Goal: Transaction & Acquisition: Purchase product/service

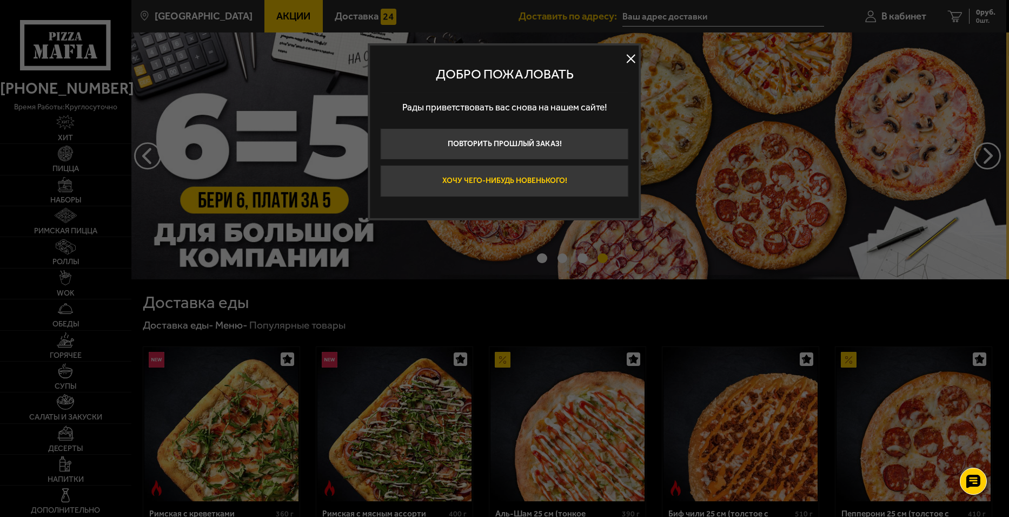
click at [436, 178] on button "Хочу чего-нибудь новенького!" at bounding box center [505, 180] width 248 height 31
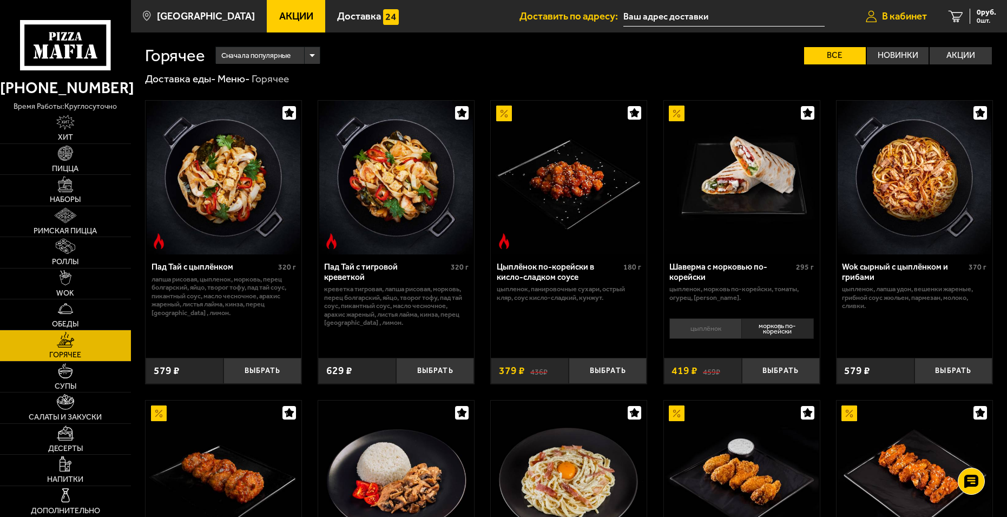
click at [894, 12] on span "В кабинет" at bounding box center [904, 16] width 45 height 10
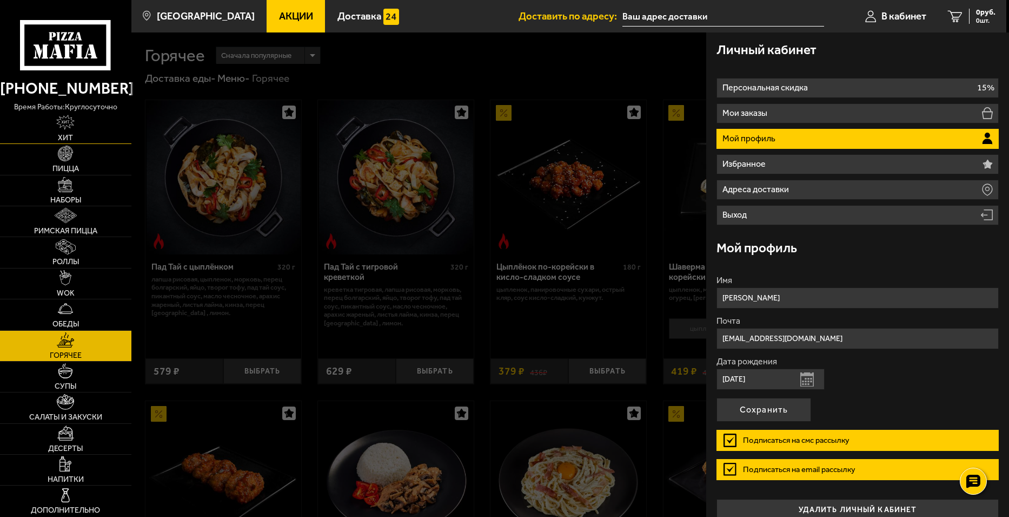
click at [71, 128] on img at bounding box center [65, 122] width 18 height 15
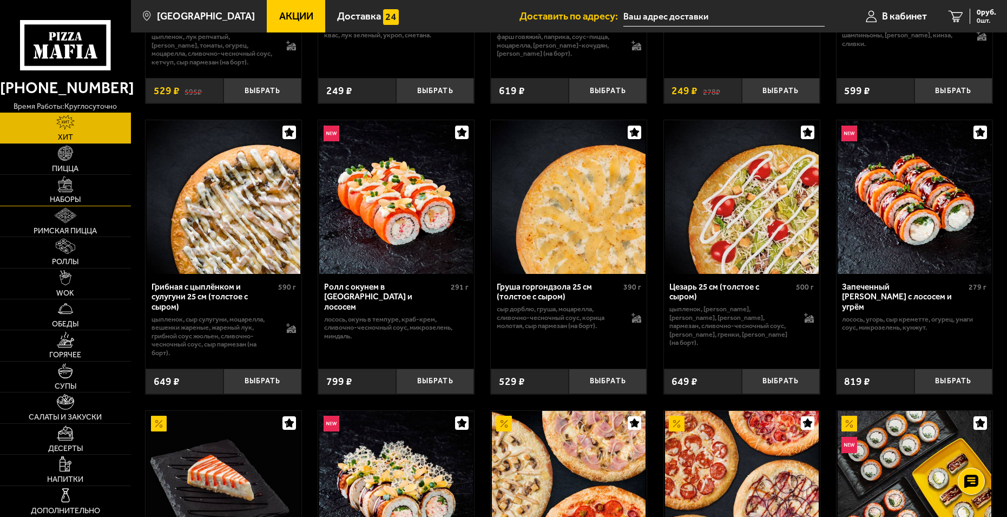
scroll to position [270, 0]
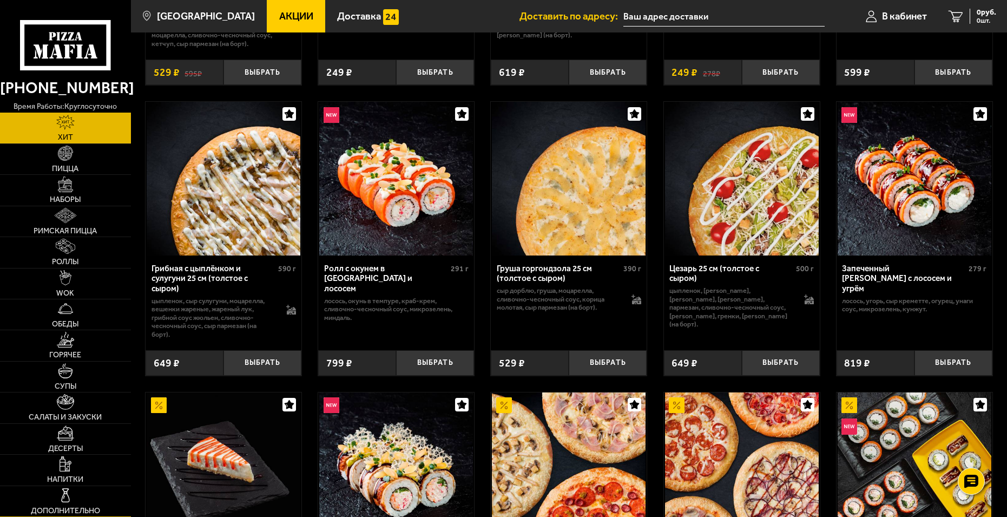
click at [66, 498] on img at bounding box center [65, 494] width 15 height 15
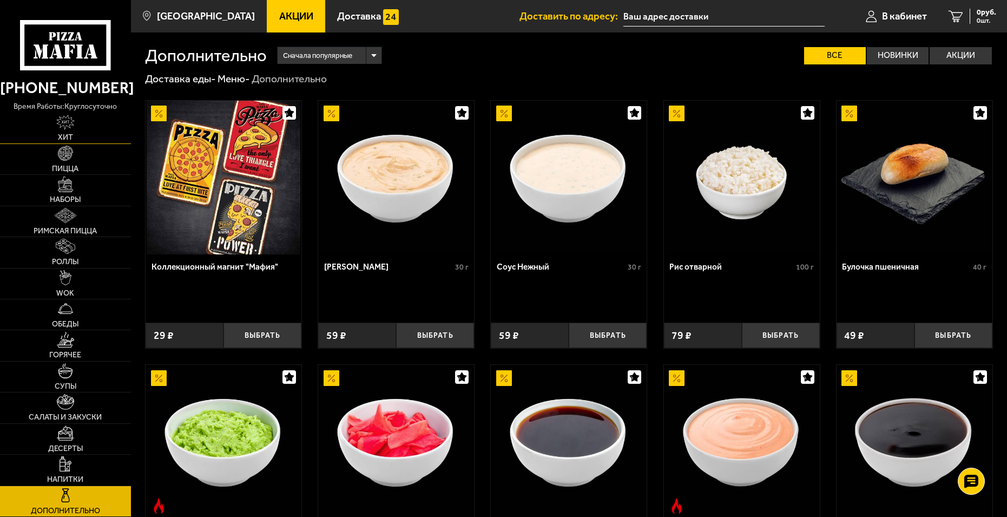
click at [69, 123] on img at bounding box center [65, 122] width 18 height 15
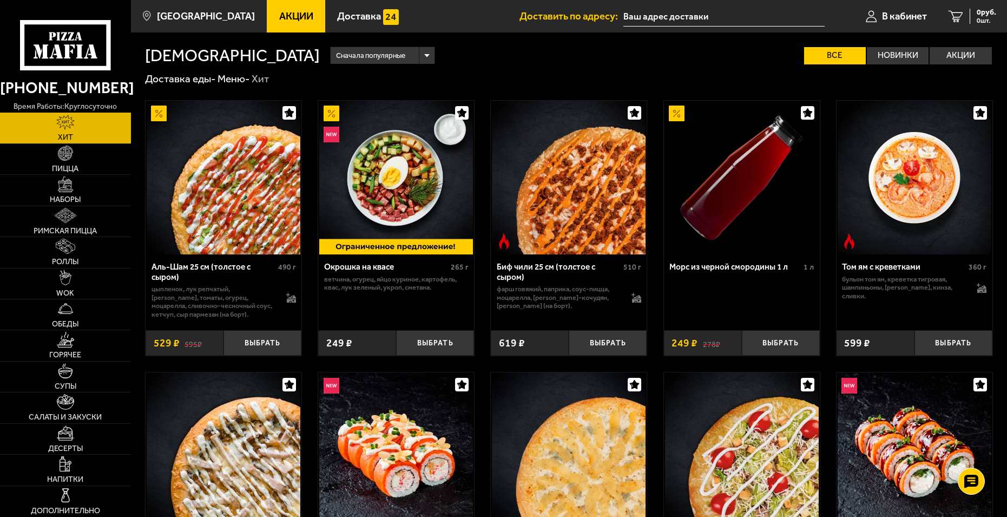
click at [34, 52] on icon at bounding box center [65, 45] width 90 height 50
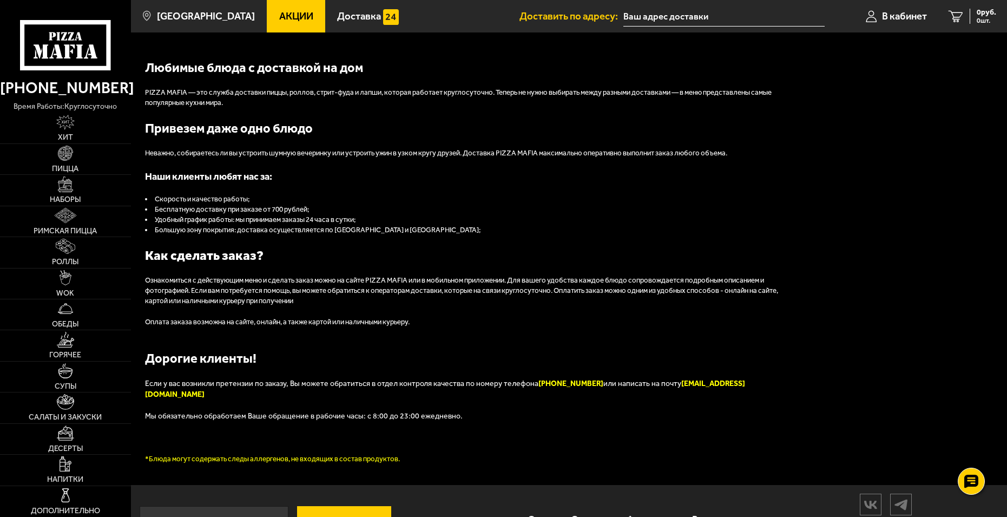
scroll to position [1170, 0]
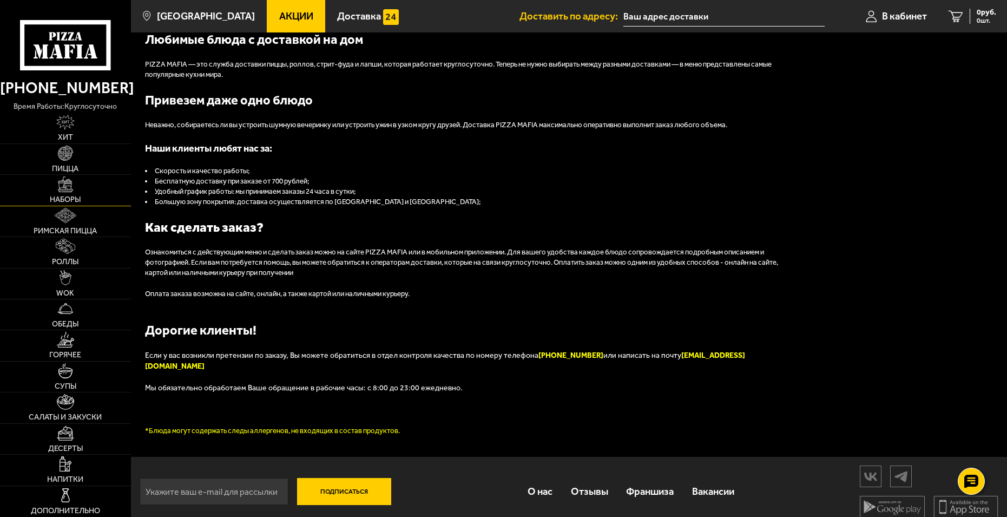
click at [66, 193] on link "Наборы" at bounding box center [65, 190] width 131 height 30
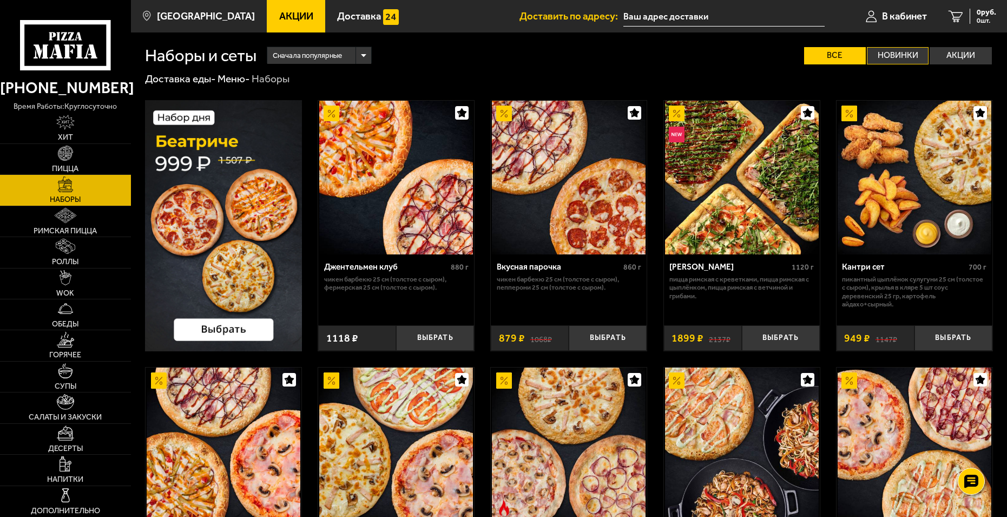
click at [878, 55] on label "Новинки" at bounding box center [898, 55] width 62 height 17
click at [0, 0] on input "Новинки" at bounding box center [0, 0] width 0 height 0
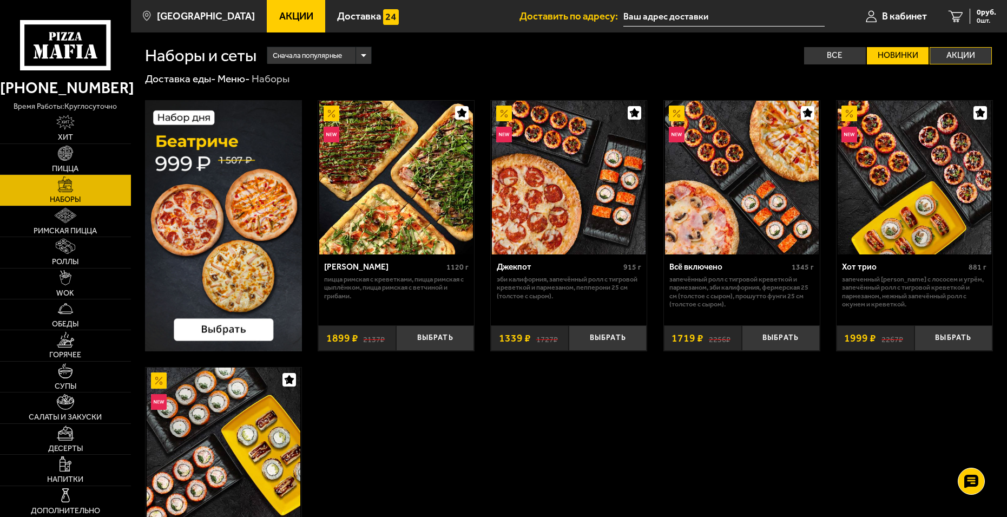
click at [955, 54] on label "Акции" at bounding box center [960, 55] width 62 height 17
click at [0, 0] on input "Акции" at bounding box center [0, 0] width 0 height 0
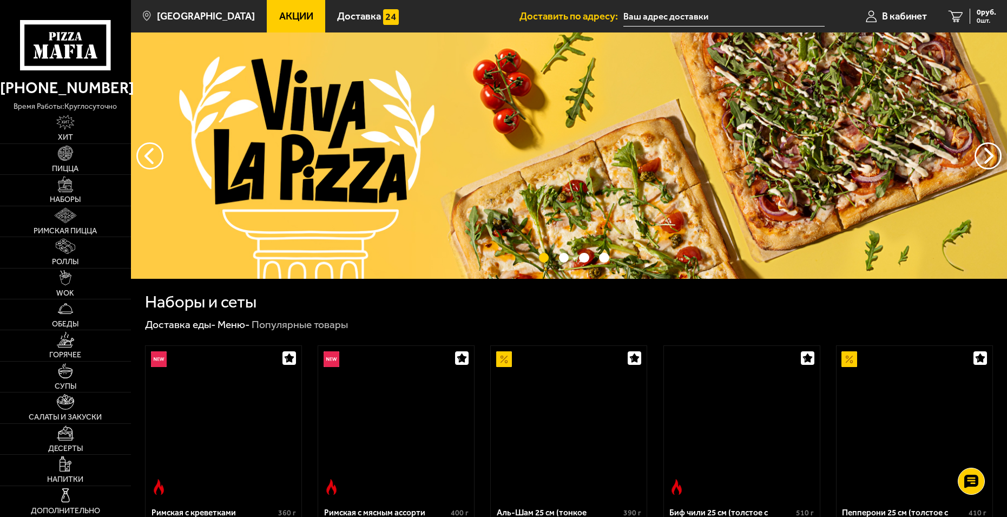
scroll to position [732, 0]
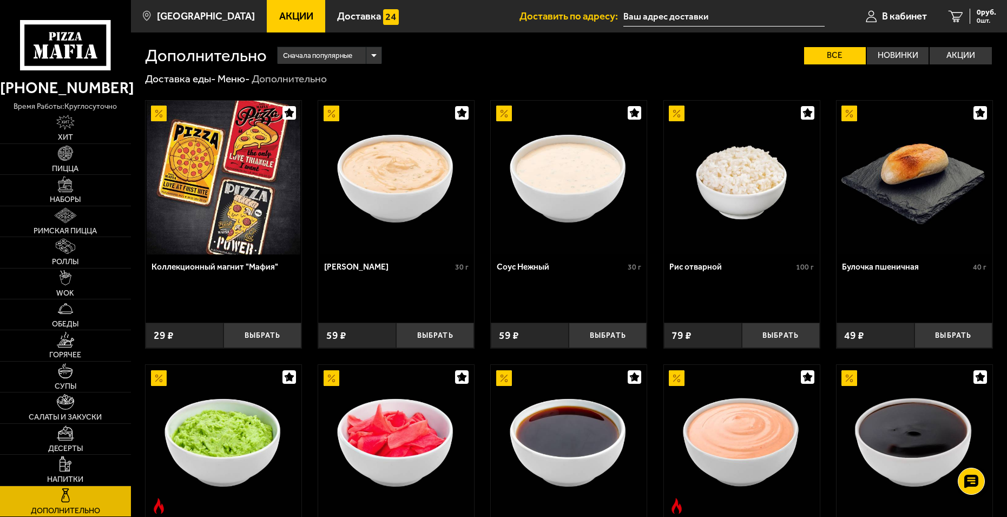
scroll to position [270, 0]
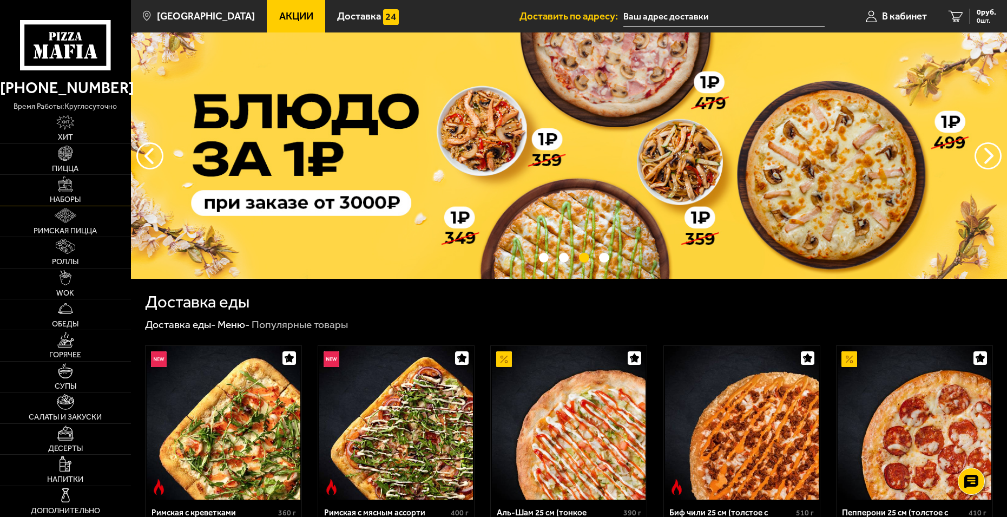
drag, startPoint x: 78, startPoint y: 186, endPoint x: 90, endPoint y: 191, distance: 13.4
click at [77, 186] on link "Наборы" at bounding box center [65, 190] width 131 height 30
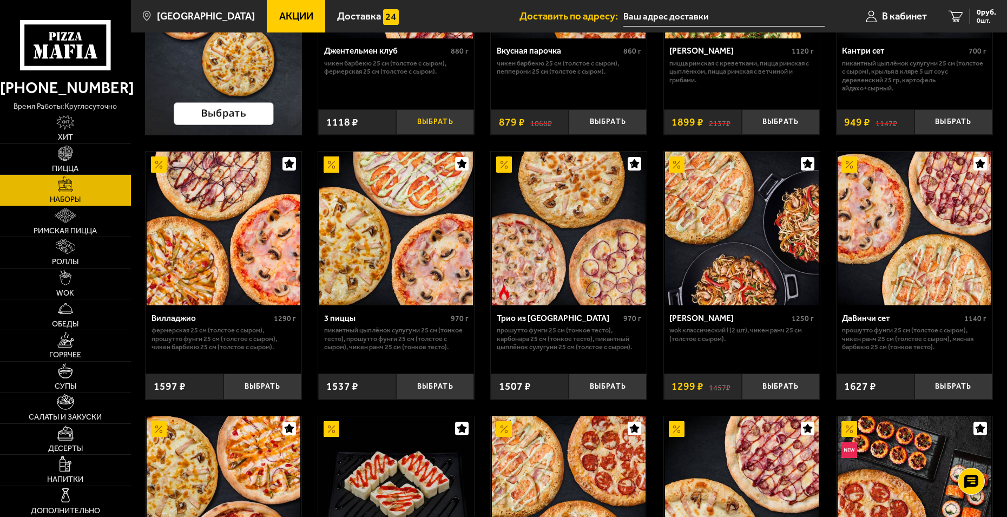
scroll to position [216, 0]
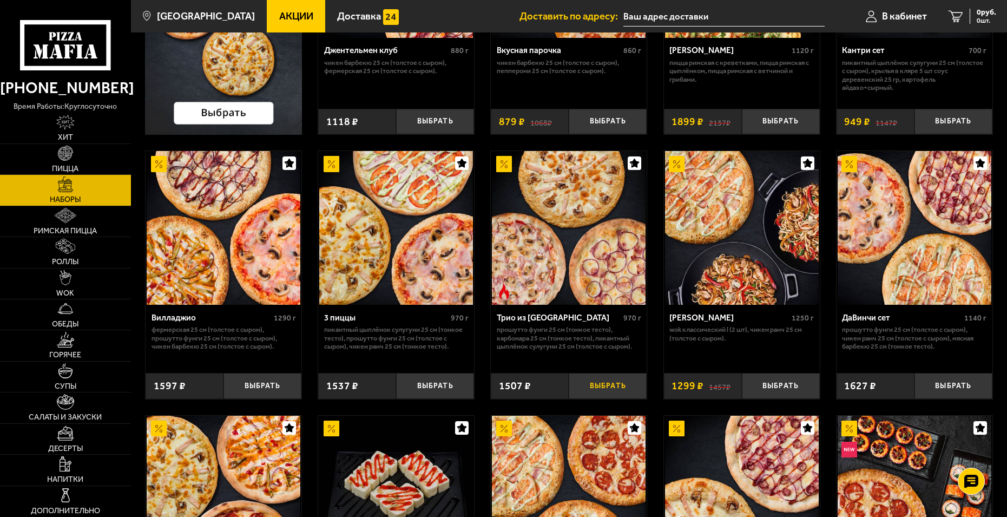
click at [605, 391] on button "Выбрать" at bounding box center [608, 385] width 78 height 25
click at [972, 19] on span "2 шт." at bounding box center [979, 20] width 32 height 6
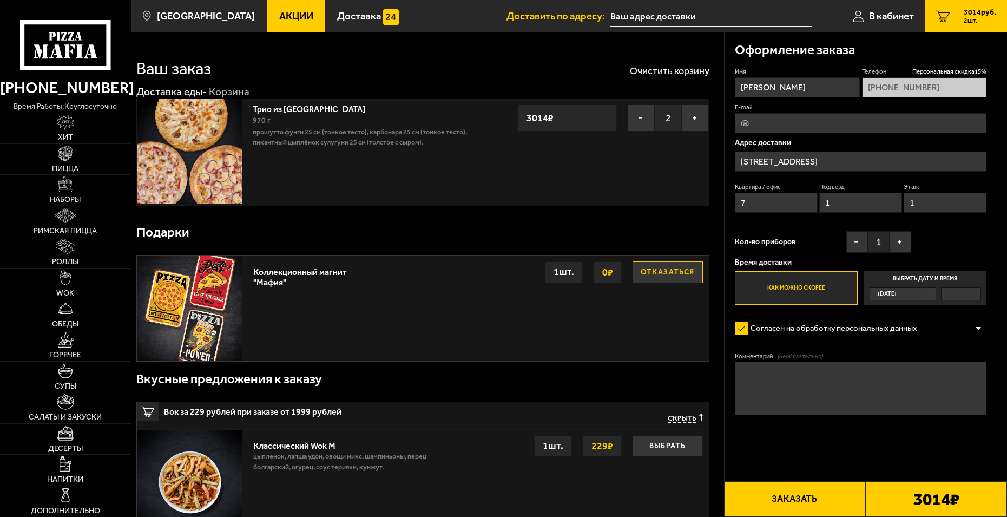
drag, startPoint x: 642, startPoint y: 118, endPoint x: 658, endPoint y: 226, distance: 108.4
click at [642, 119] on button "−" at bounding box center [640, 117] width 27 height 27
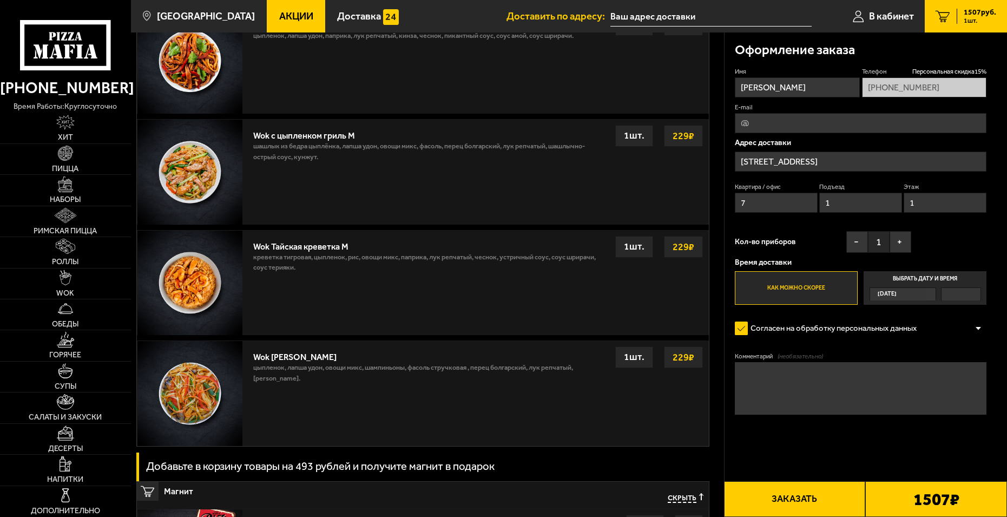
scroll to position [1217, 0]
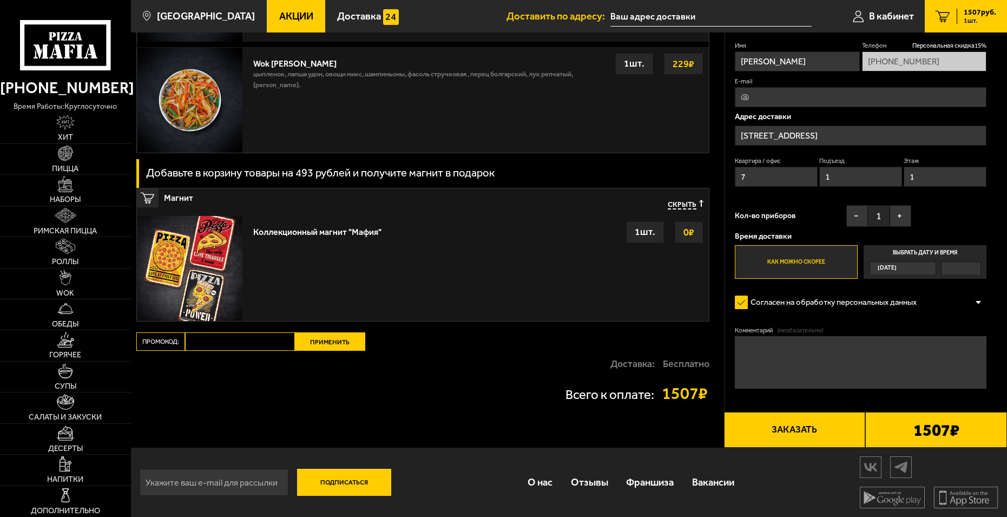
click at [268, 345] on input "Промокод:" at bounding box center [240, 341] width 110 height 18
paste input "mf0168"
type input "mf0168"
click at [337, 343] on button "Применить" at bounding box center [330, 341] width 70 height 18
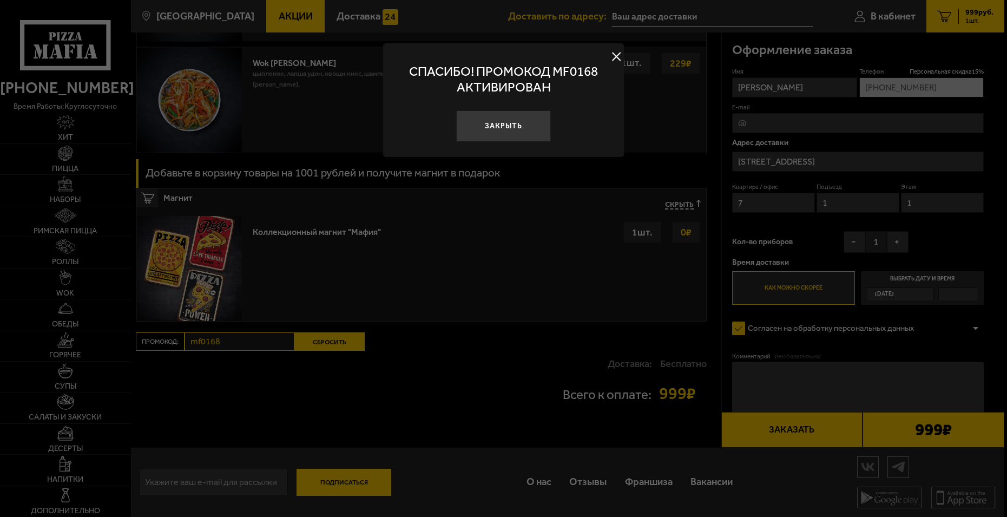
scroll to position [897, 0]
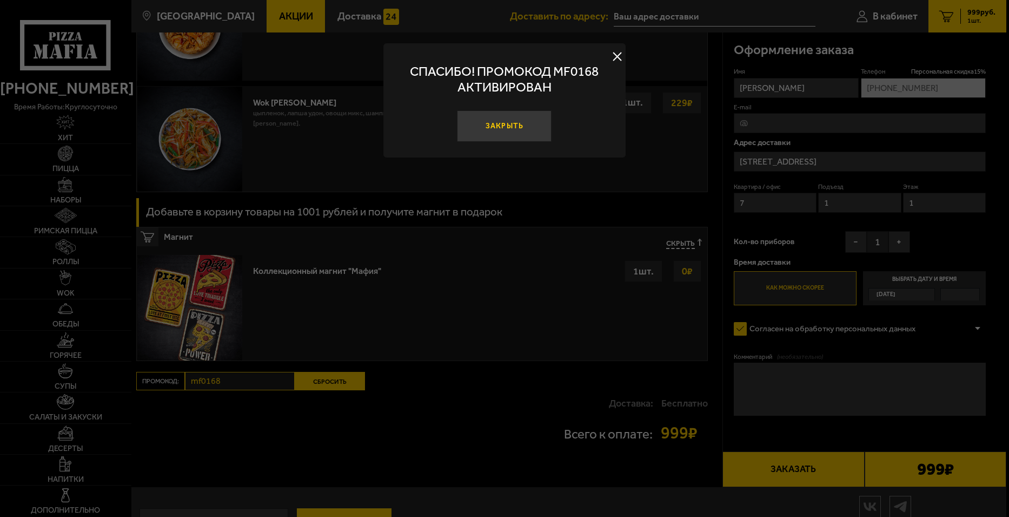
click at [493, 122] on button "Закрыть" at bounding box center [505, 125] width 95 height 31
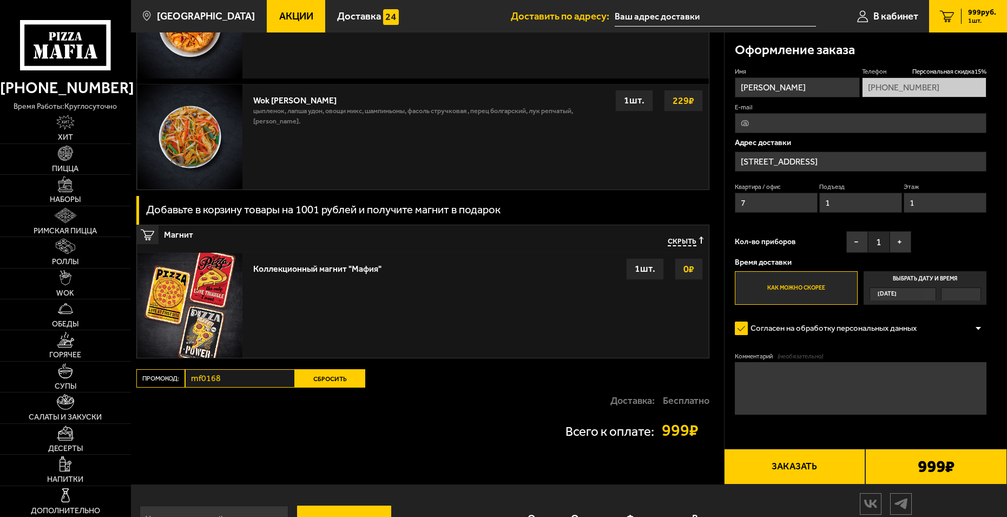
click at [777, 393] on textarea "Комментарий (необязательно)" at bounding box center [861, 388] width 252 height 52
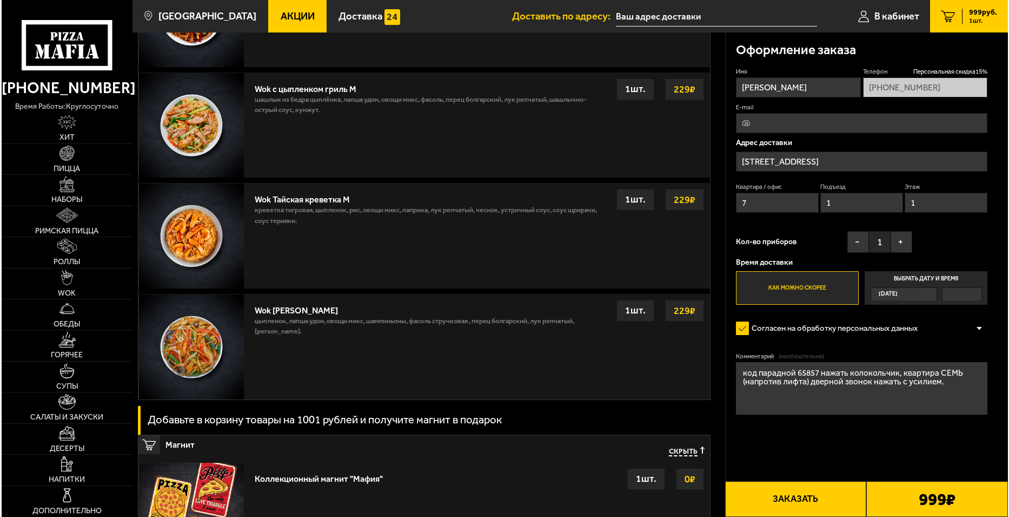
scroll to position [681, 0]
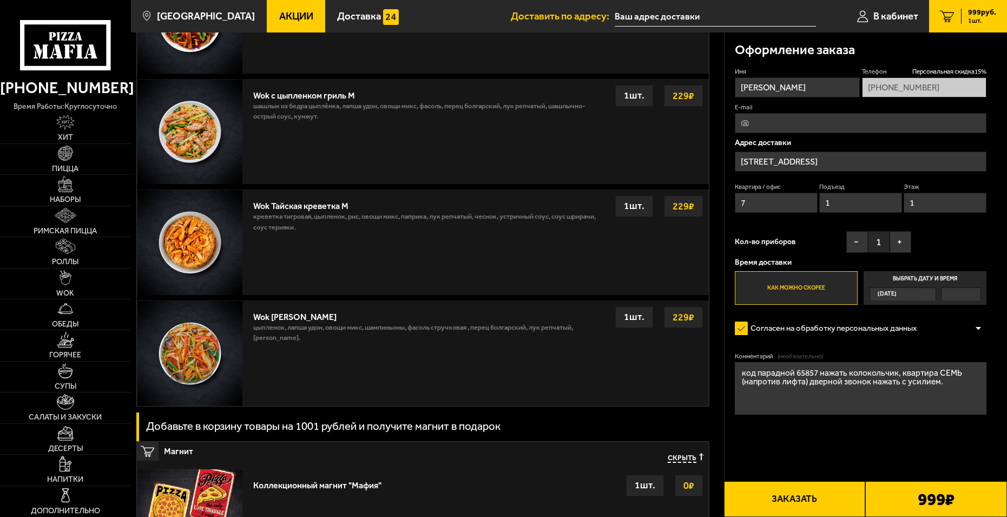
type textarea "код парадной 65857 нажать колокольчик, квартира СЕМЬ (напротив лифта) дверной з…"
click at [781, 498] on button "Заказать" at bounding box center [795, 499] width 142 height 36
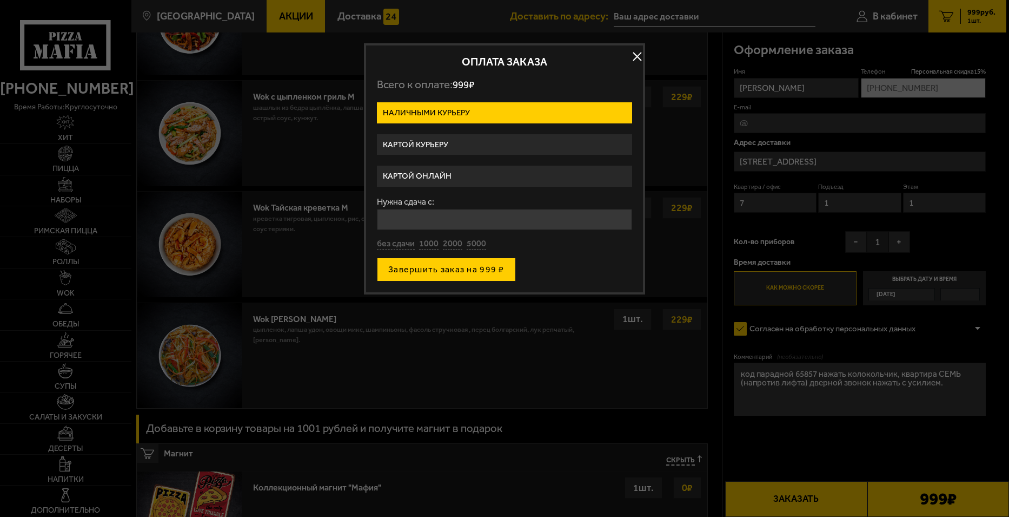
click at [462, 274] on button "Завершить заказ на 999 ₽" at bounding box center [446, 269] width 139 height 24
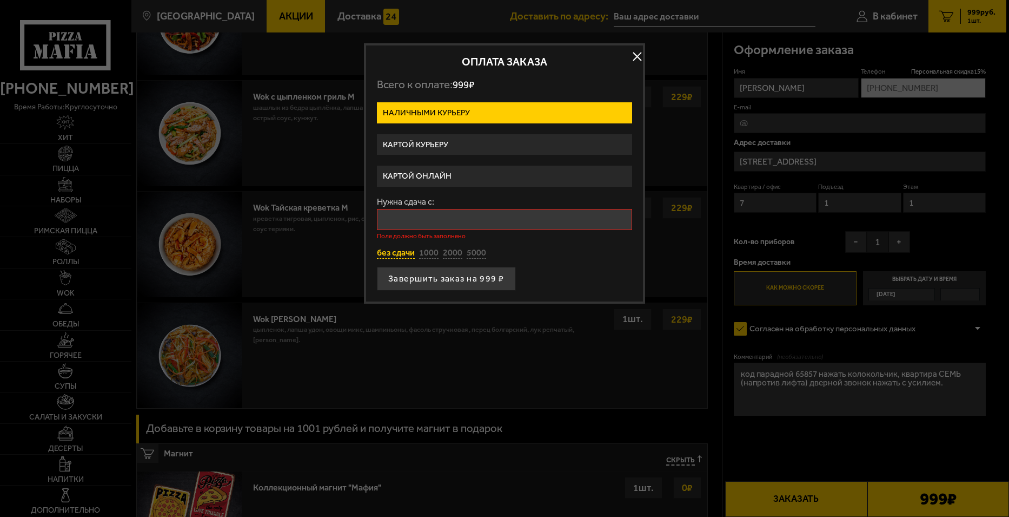
click at [405, 256] on button "без сдачи" at bounding box center [396, 253] width 38 height 12
type input "0"
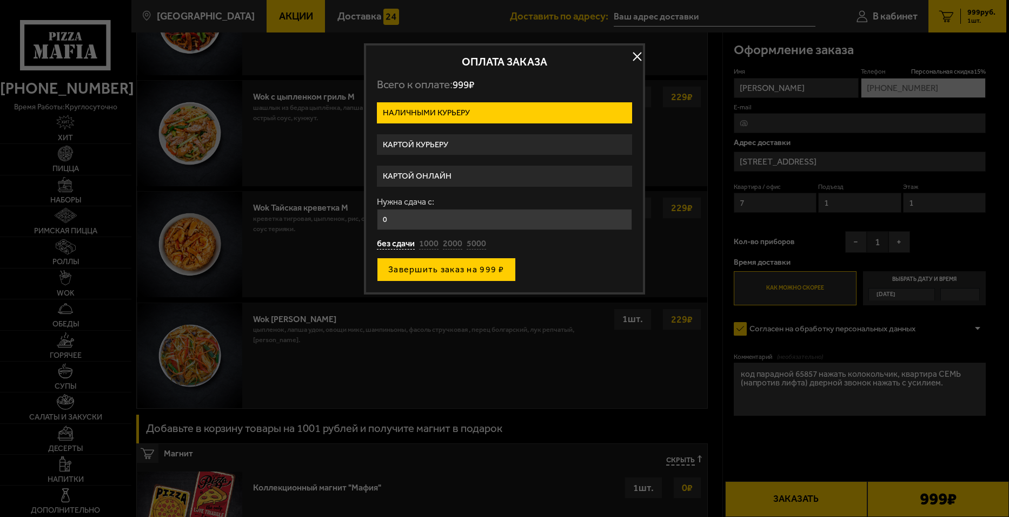
click at [461, 274] on button "Завершить заказ на 999 ₽" at bounding box center [446, 269] width 139 height 24
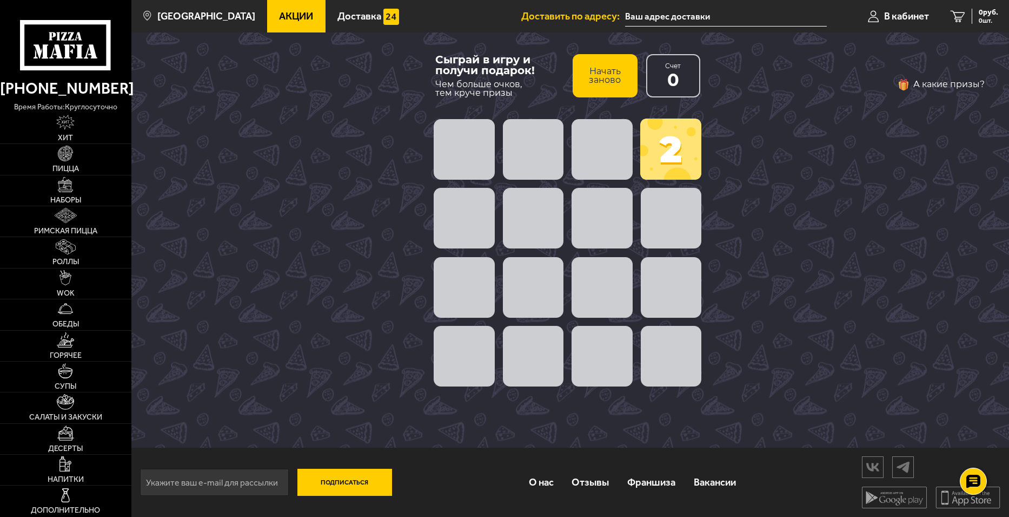
click at [615, 143] on span at bounding box center [602, 149] width 61 height 61
click at [662, 146] on span at bounding box center [670, 148] width 61 height 61
click at [614, 204] on span at bounding box center [602, 218] width 61 height 61
click at [664, 201] on span at bounding box center [671, 218] width 61 height 61
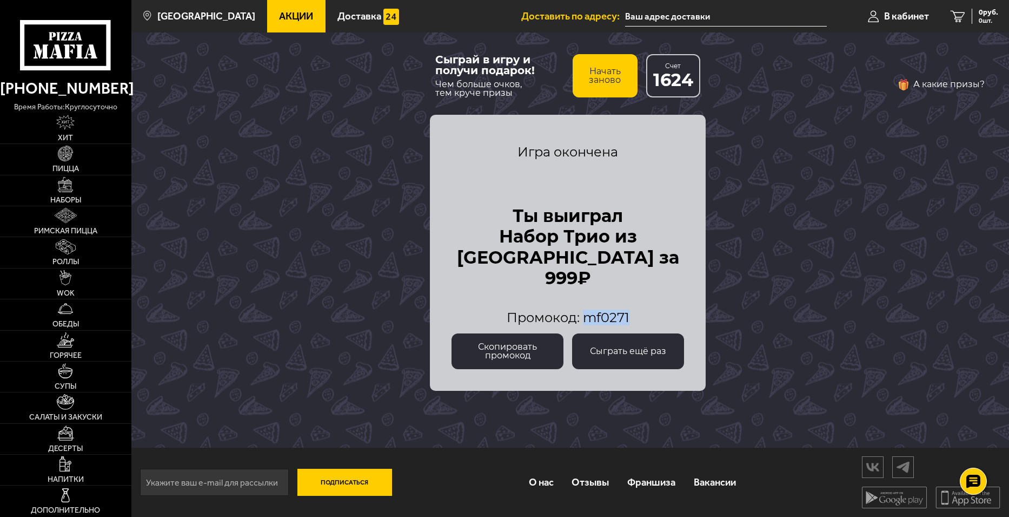
drag, startPoint x: 631, startPoint y: 316, endPoint x: 586, endPoint y: 314, distance: 45.5
click at [586, 314] on div "Промокод: mf0271" at bounding box center [568, 317] width 233 height 13
copy span "mf0271"
click at [557, 353] on button "Скопировать промокод" at bounding box center [508, 351] width 112 height 36
click at [364, 161] on div "Сыграй в игру и получи подарок! Чем больше очков, тем круче призы Начать заново…" at bounding box center [570, 239] width 878 height 415
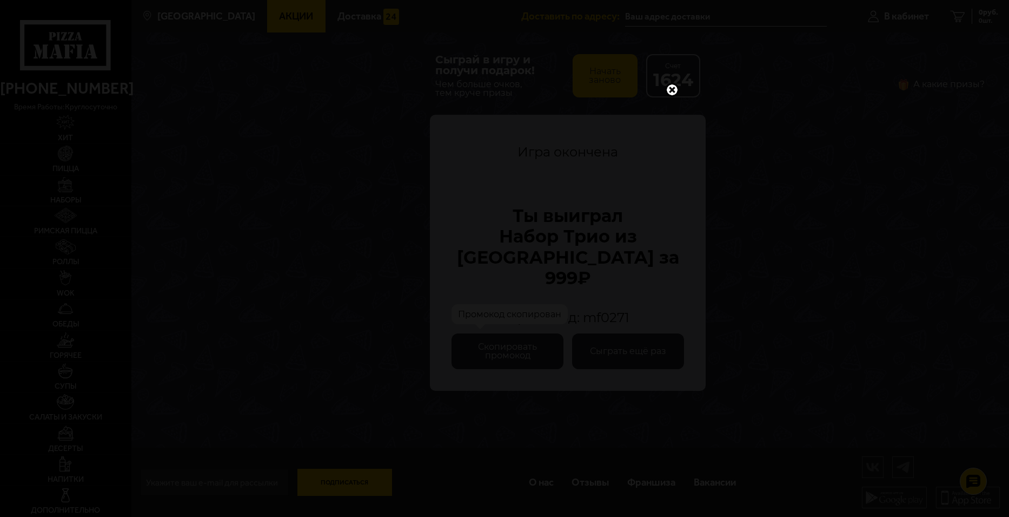
click at [278, 7] on div at bounding box center [504, 258] width 1009 height 517
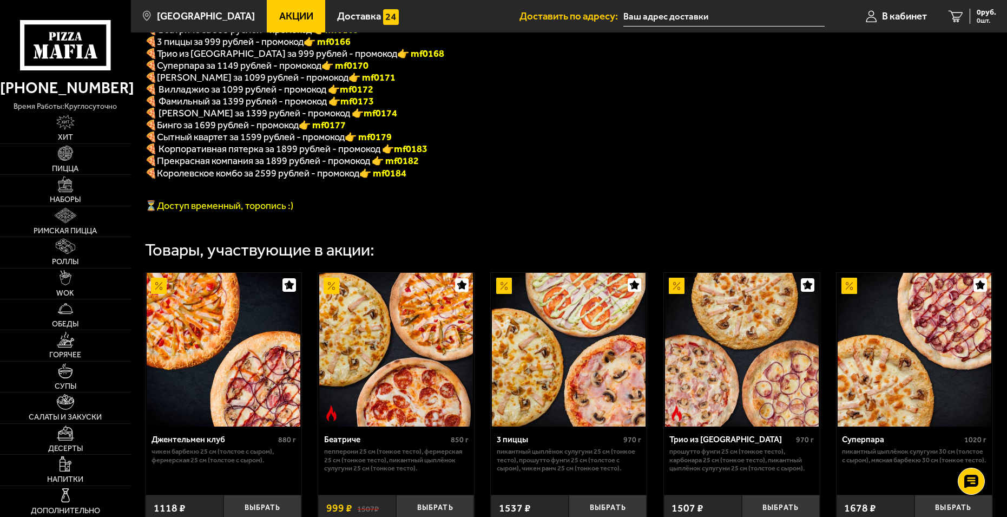
scroll to position [270, 0]
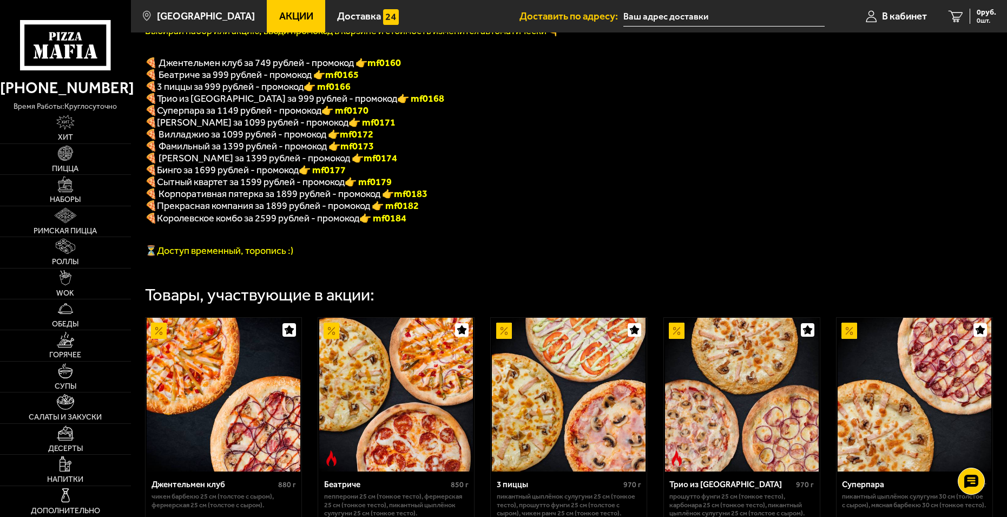
drag, startPoint x: 373, startPoint y: 104, endPoint x: 342, endPoint y: 104, distance: 31.4
click at [342, 104] on p "🍕 Трио из Рио за 999 рублей - промокод 👉 mf0168" at bounding box center [422, 99] width 554 height 12
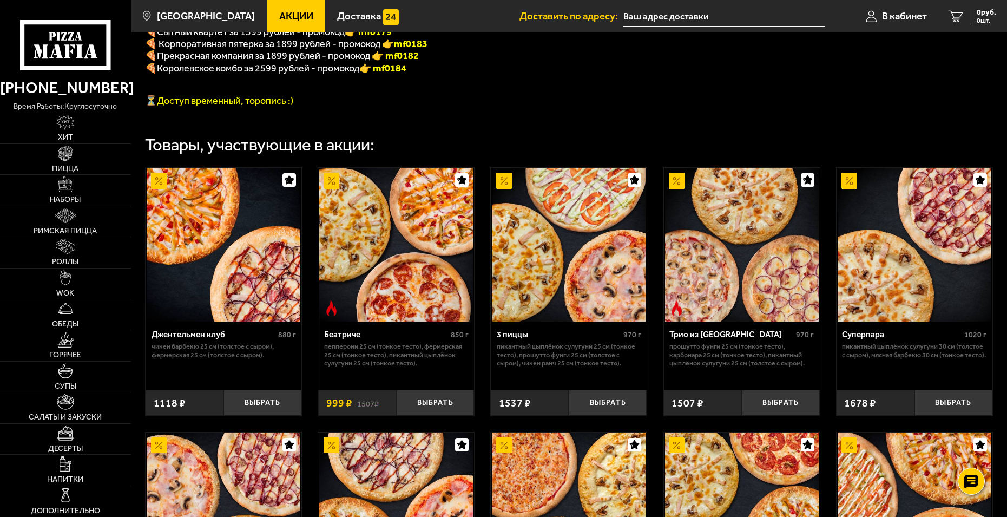
scroll to position [433, 0]
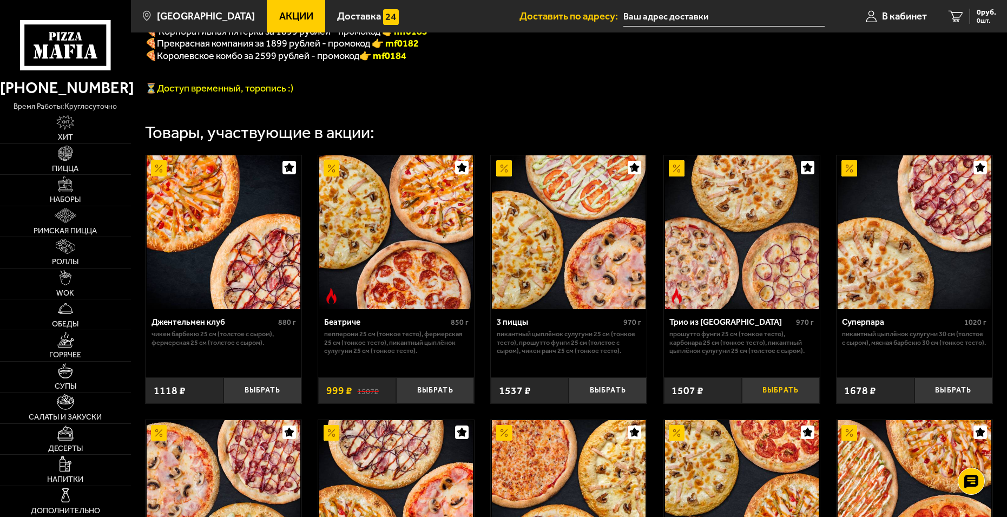
click at [770, 402] on button "Выбрать" at bounding box center [781, 389] width 78 height 25
click at [969, 16] on span "1507 руб." at bounding box center [979, 13] width 32 height 8
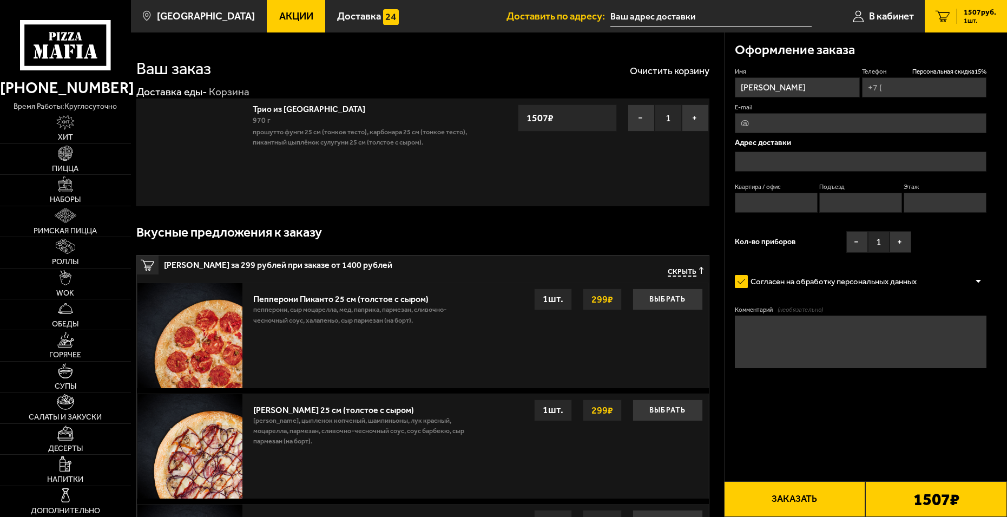
type input "+7 (981) 167-55-04"
type input "Школьная улица, 60"
type input "7"
type input "1"
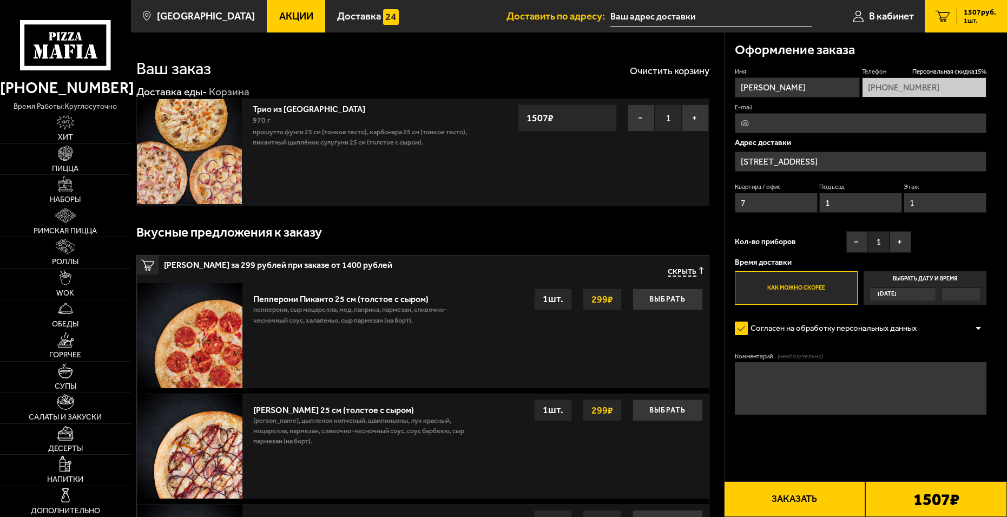
click at [891, 497] on div "1507 ₽" at bounding box center [936, 499] width 142 height 36
click at [786, 494] on button "Заказать" at bounding box center [795, 499] width 142 height 36
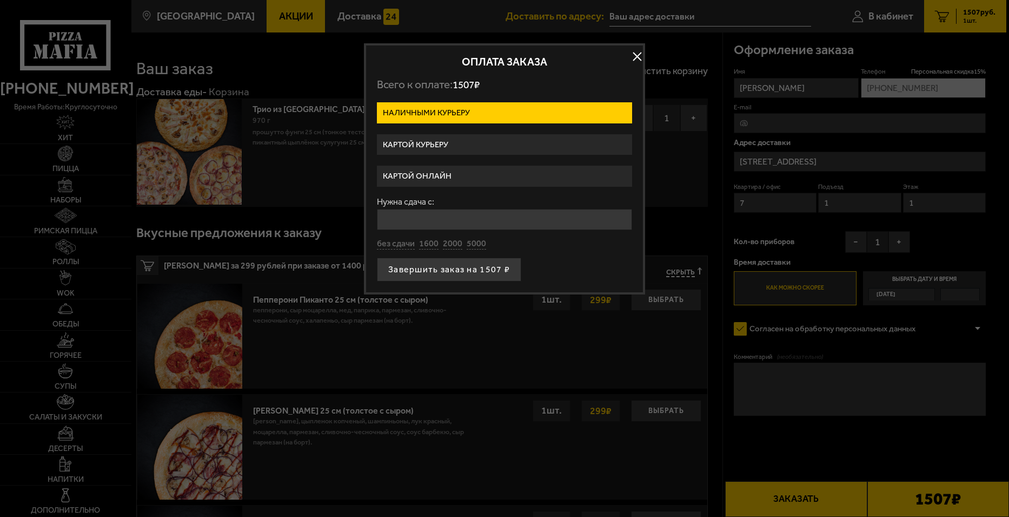
click at [633, 57] on button "button" at bounding box center [637, 56] width 16 height 16
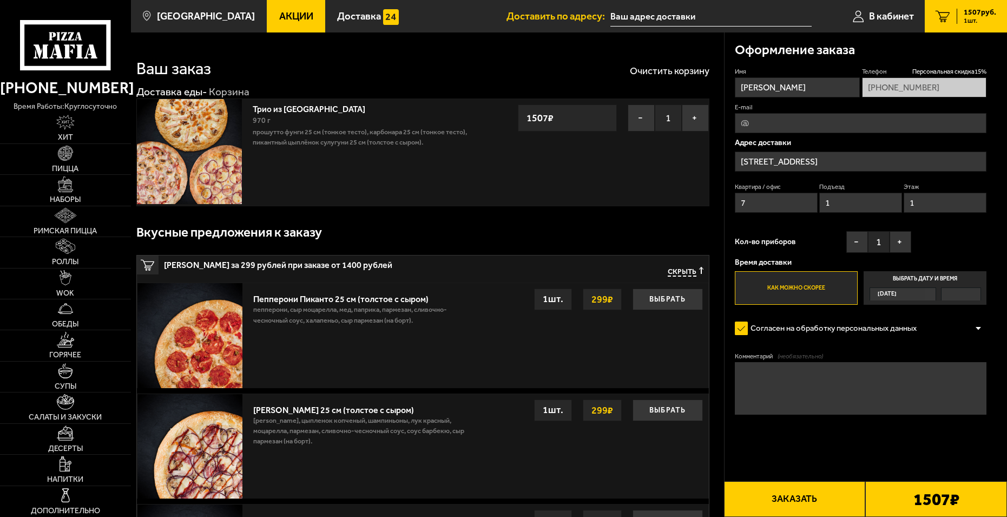
click at [950, 10] on link "1 1507 руб. 1 шт." at bounding box center [965, 16] width 82 height 32
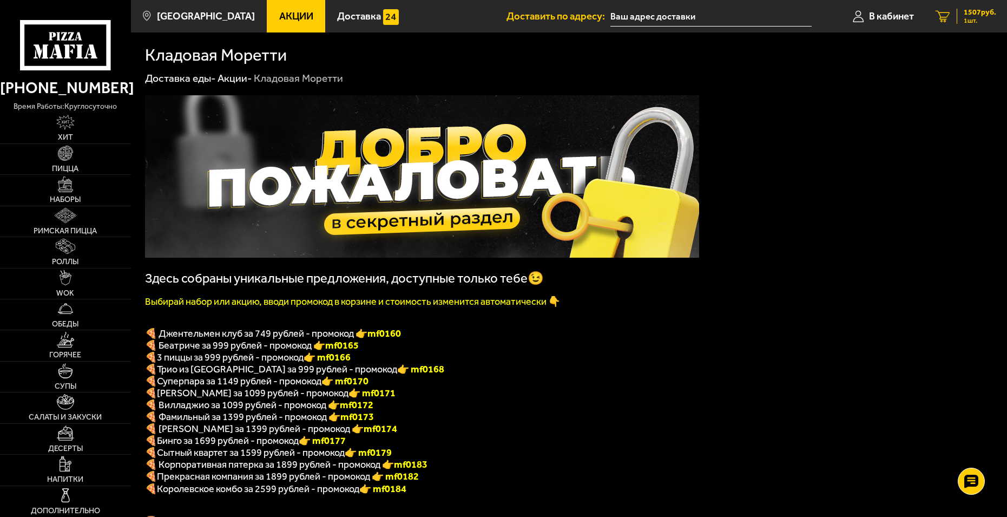
click at [978, 15] on span "1507 руб." at bounding box center [979, 13] width 32 height 8
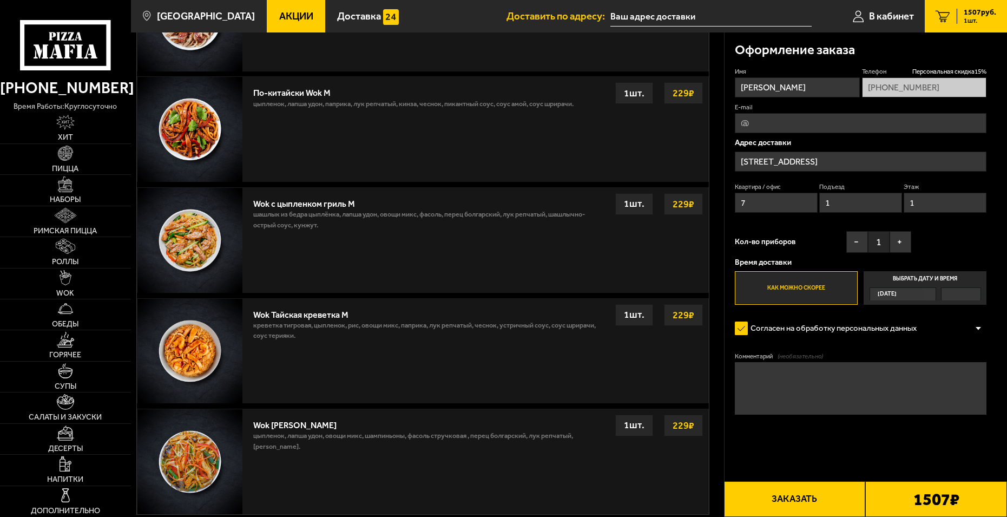
scroll to position [1028, 0]
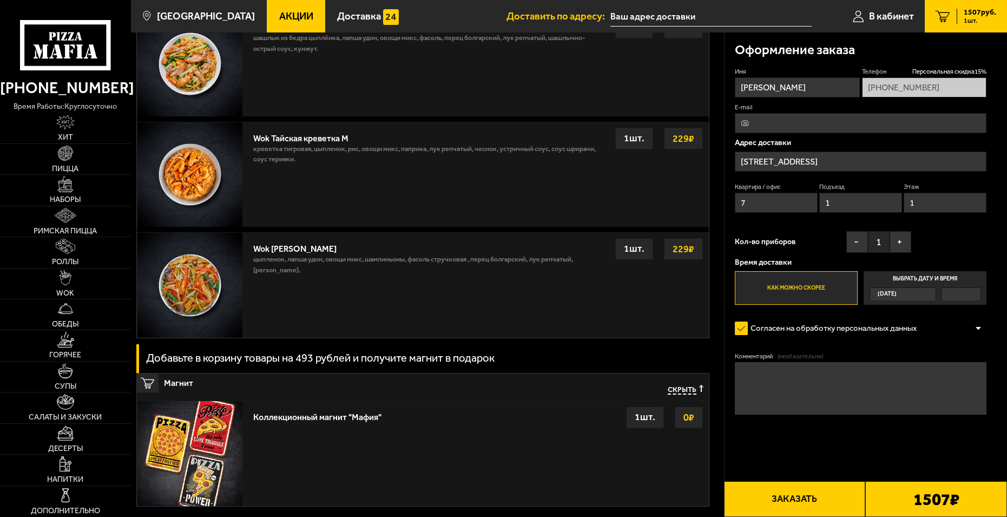
click at [959, 327] on div "Согласен на обработку персональных данных" at bounding box center [861, 328] width 252 height 21
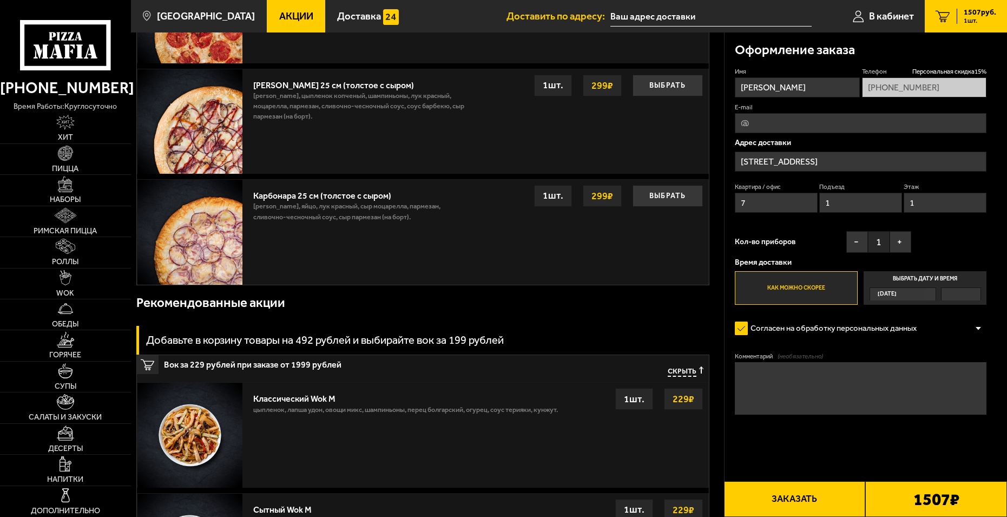
scroll to position [0, 0]
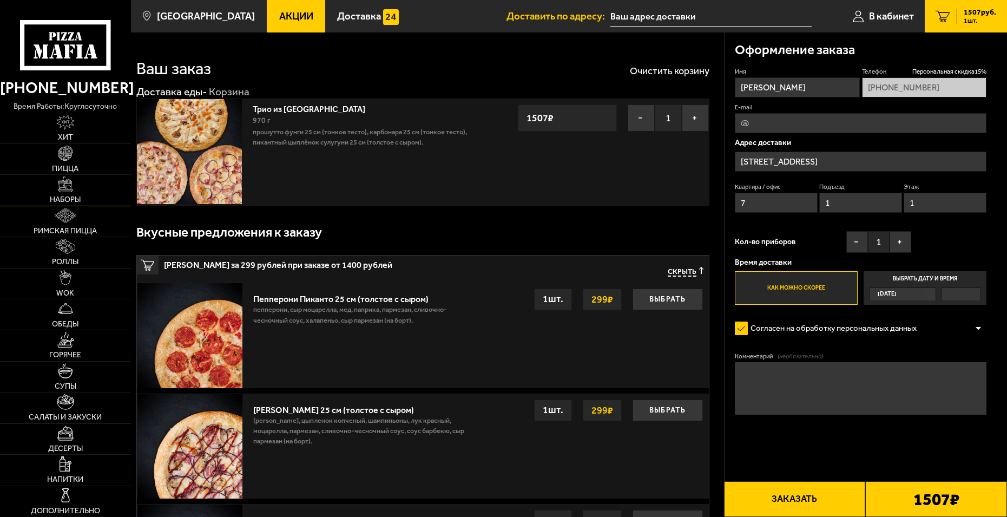
click at [67, 197] on span "Наборы" at bounding box center [65, 200] width 31 height 8
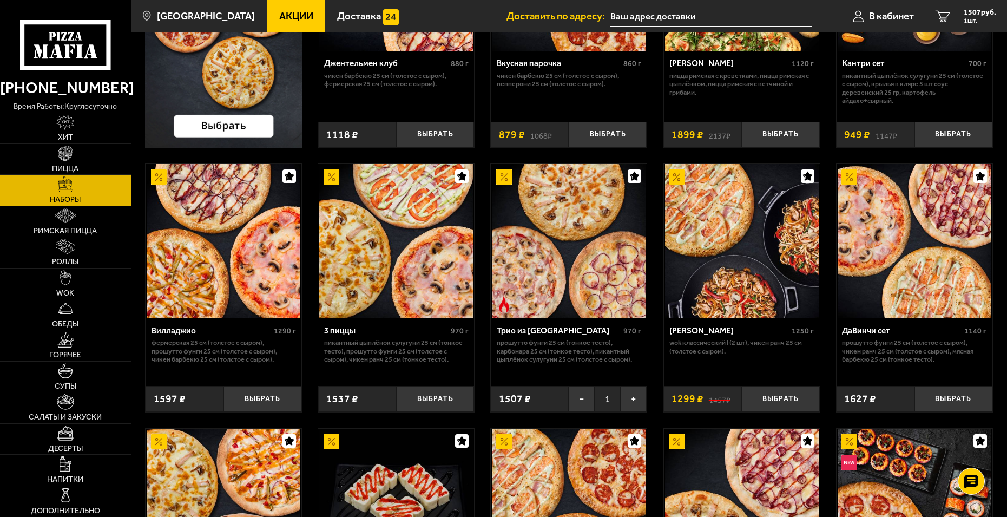
scroll to position [216, 0]
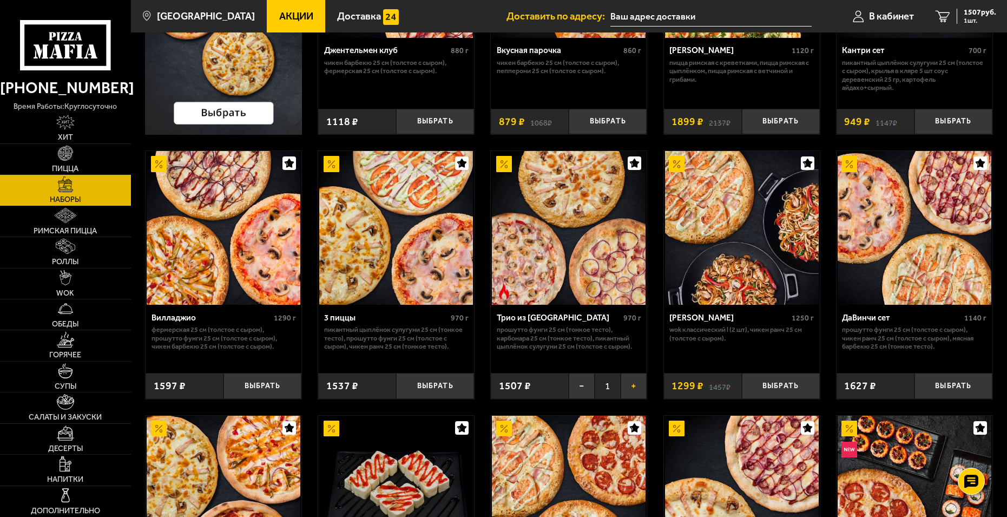
click at [633, 388] on button "+" at bounding box center [633, 385] width 26 height 25
click at [968, 18] on span "2 шт." at bounding box center [979, 20] width 32 height 6
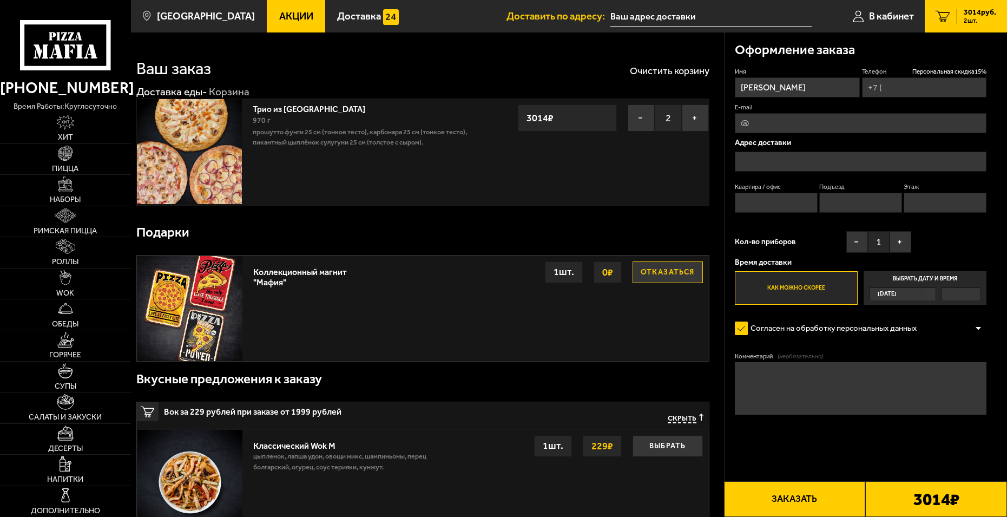
type input "+7 (981) 167-55-04"
type input "Школьная улица, 60"
type input "7"
type input "1"
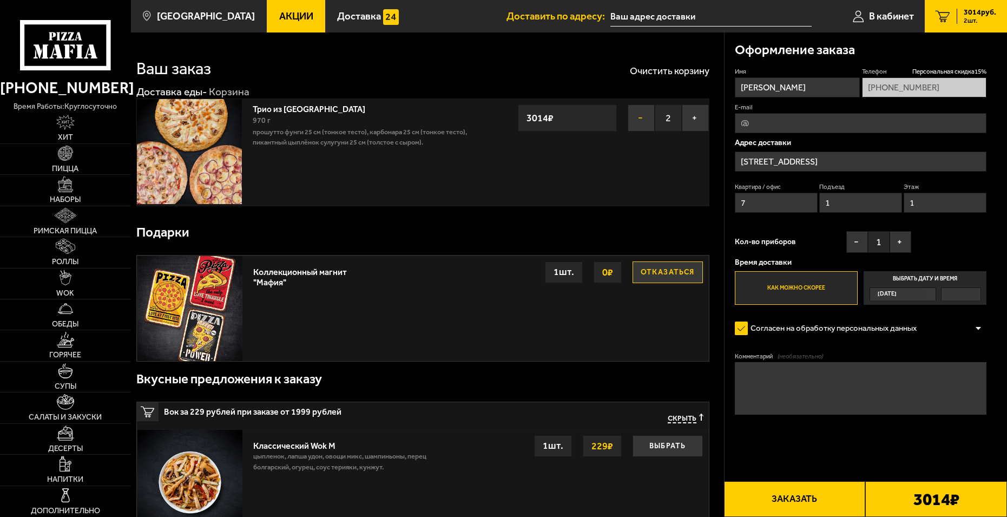
click at [643, 118] on button "−" at bounding box center [640, 117] width 27 height 27
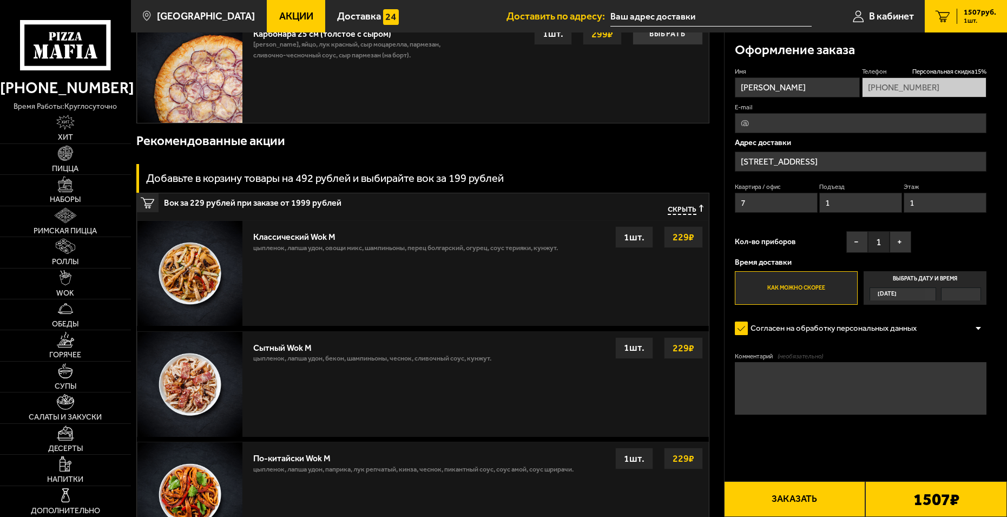
scroll to position [757, 0]
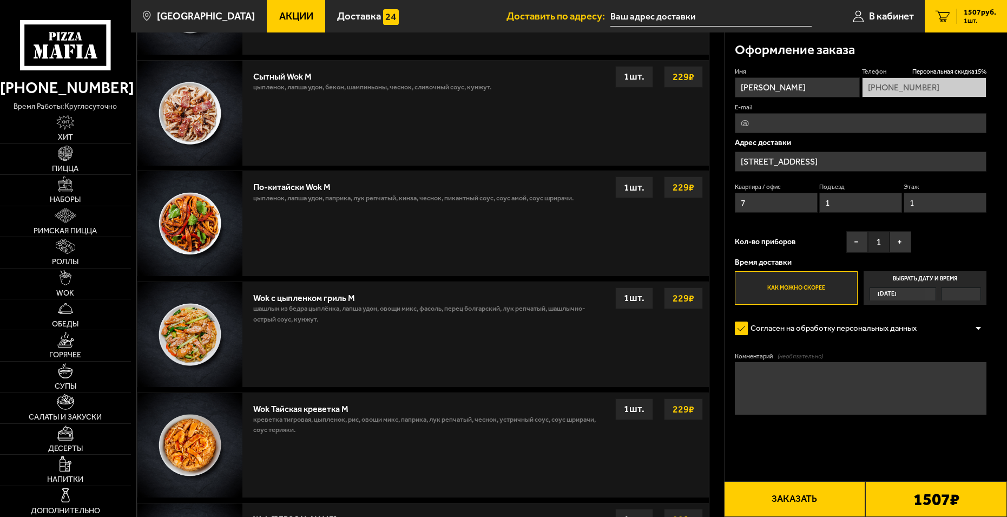
click at [757, 509] on button "Заказать" at bounding box center [795, 499] width 142 height 36
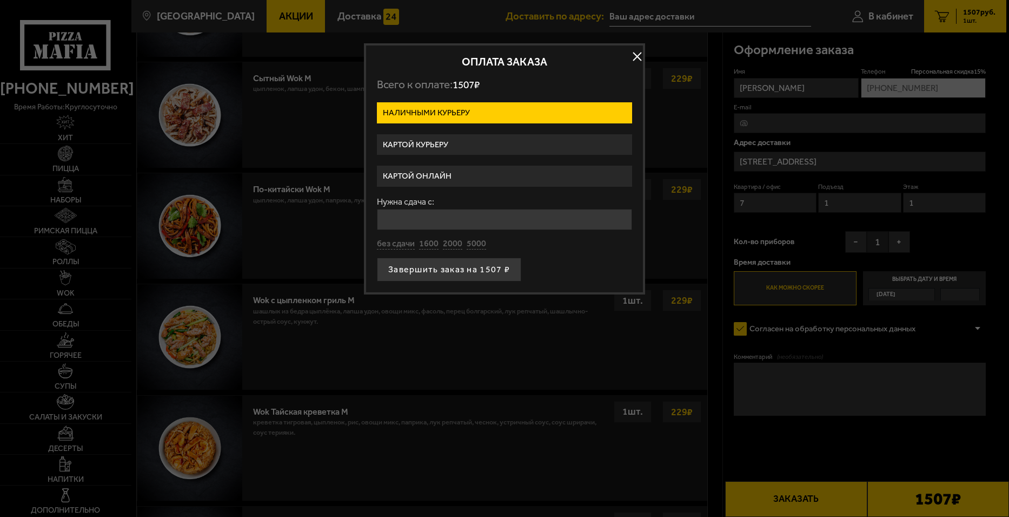
click at [637, 53] on button "button" at bounding box center [637, 56] width 16 height 16
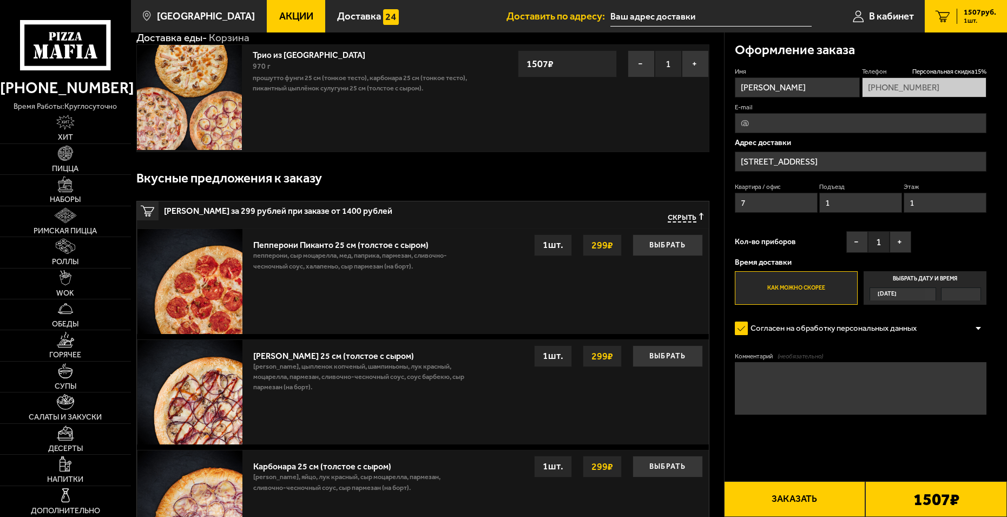
scroll to position [0, 0]
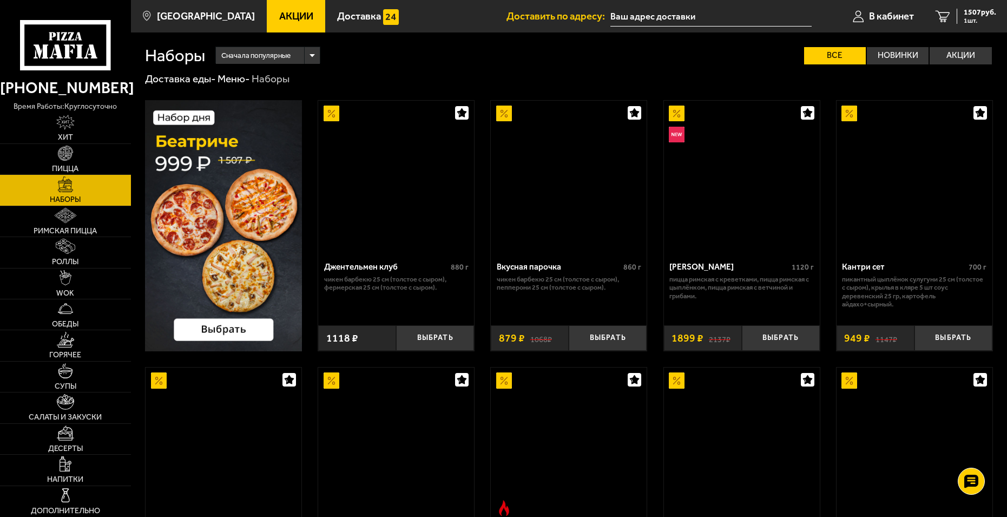
scroll to position [216, 0]
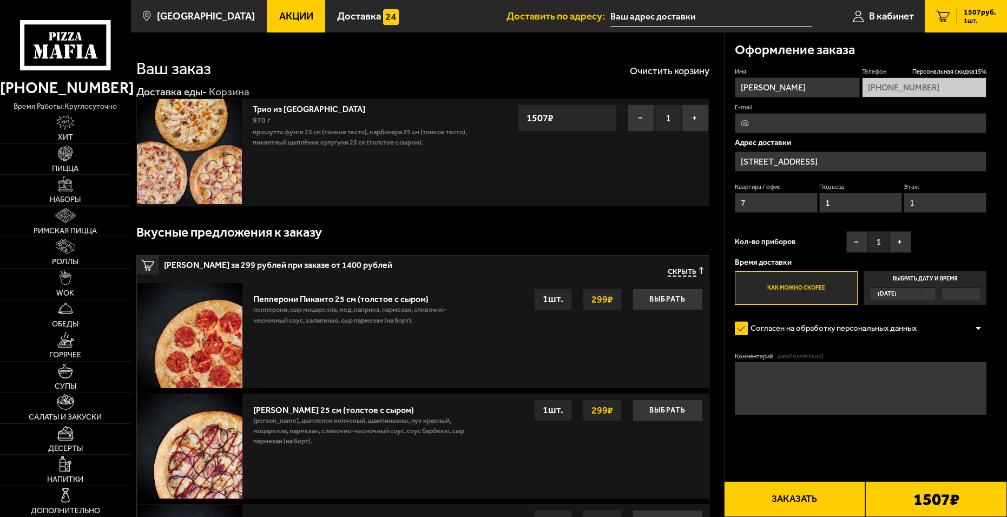
click at [71, 183] on img at bounding box center [65, 183] width 15 height 15
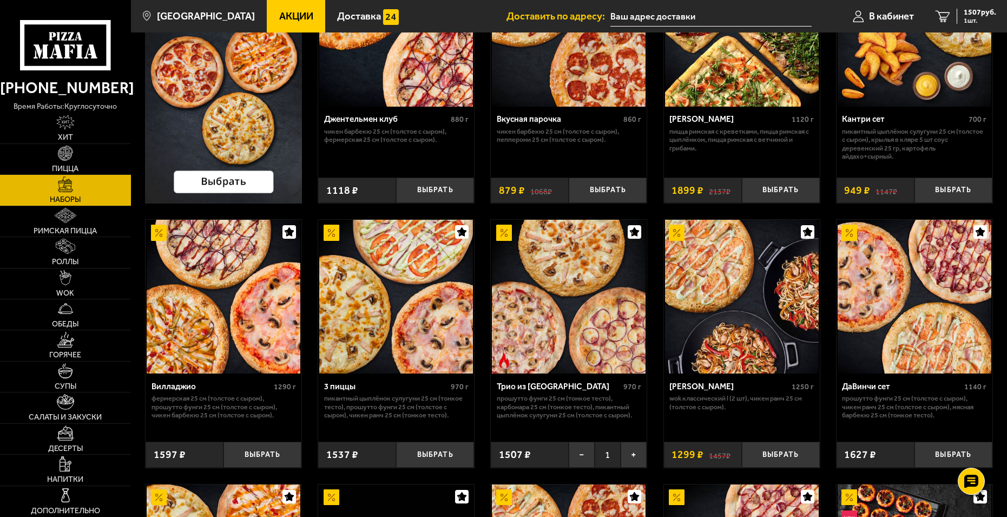
scroll to position [162, 0]
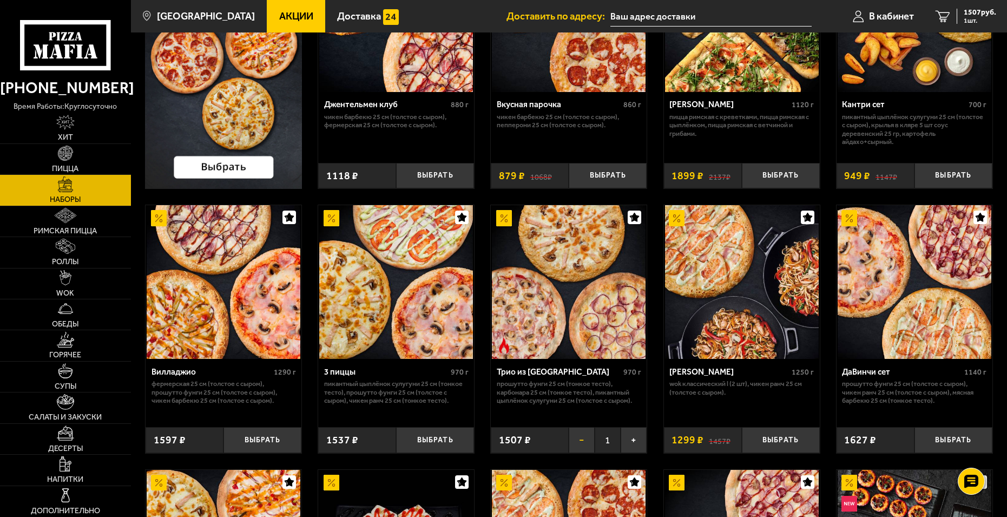
click at [572, 441] on button "−" at bounding box center [582, 439] width 26 height 25
click at [594, 441] on button "Выбрать" at bounding box center [608, 439] width 78 height 25
click at [978, 7] on link "1 1507 руб. 1 шт." at bounding box center [965, 16] width 82 height 32
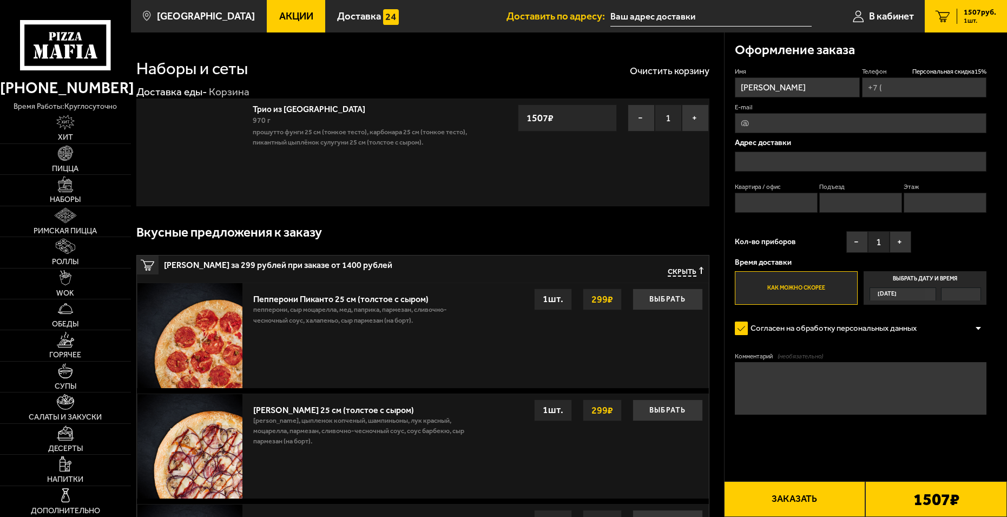
type input "+7 (981) 167-55-04"
type input "Школьная улица, 60"
type input "7"
type input "1"
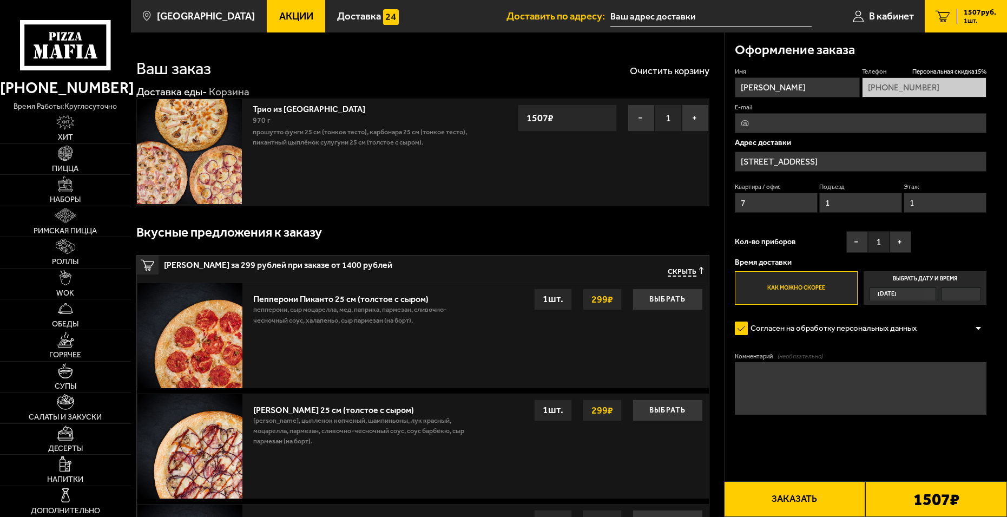
click at [790, 487] on button "Заказать" at bounding box center [795, 499] width 142 height 36
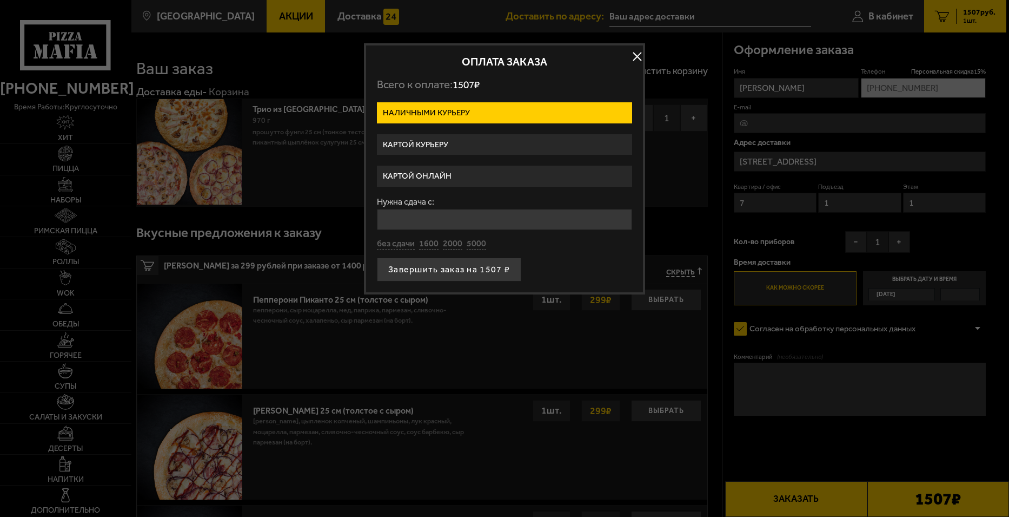
click at [634, 54] on button "button" at bounding box center [637, 56] width 16 height 16
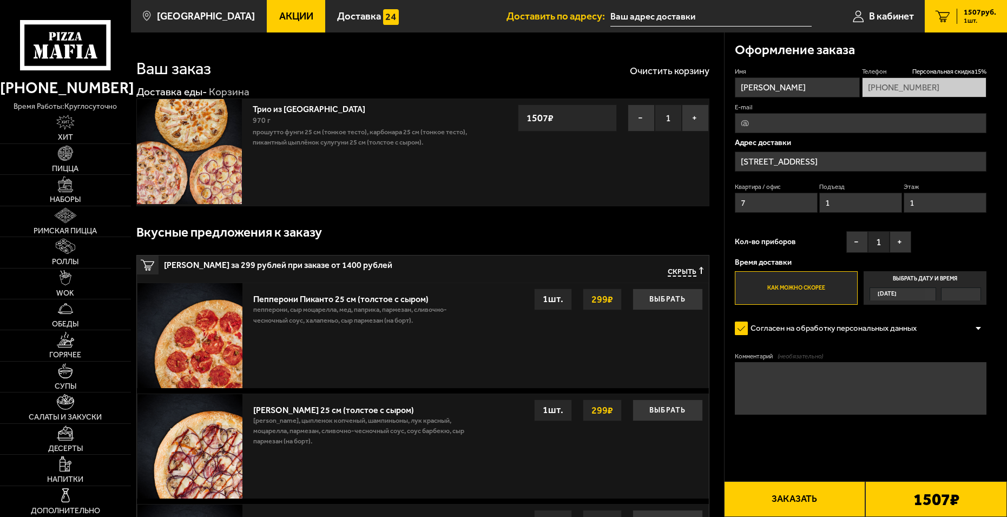
scroll to position [162, 0]
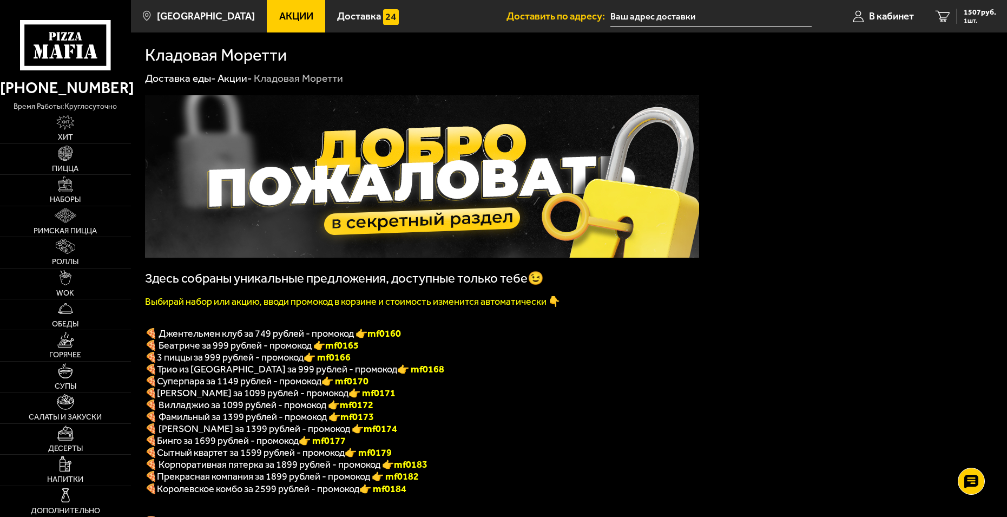
drag, startPoint x: 370, startPoint y: 376, endPoint x: 341, endPoint y: 376, distance: 28.7
click at [397, 375] on font "👉 mf0168" at bounding box center [420, 369] width 47 height 12
copy font "f0168"
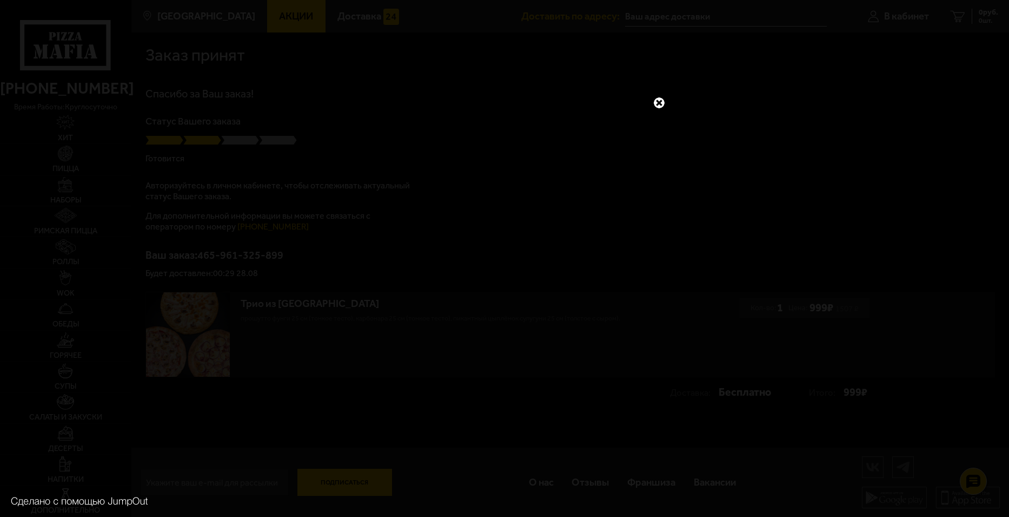
click at [659, 98] on link at bounding box center [659, 103] width 14 height 14
